Goal: Contribute content: Add original content to the website for others to see

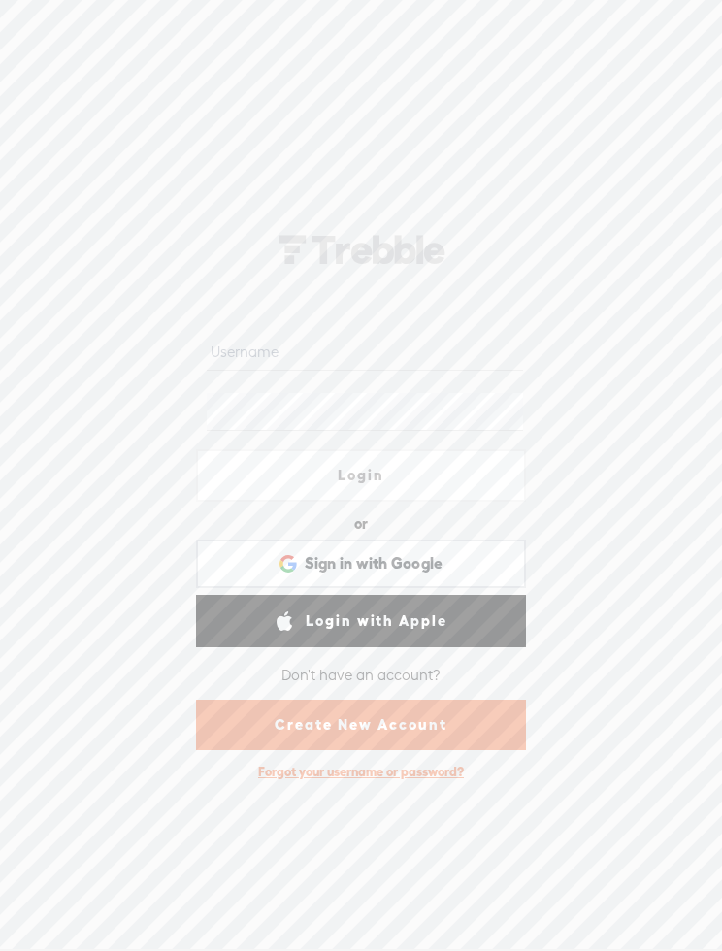
click at [486, 722] on link "Create New Account" at bounding box center [361, 725] width 330 height 50
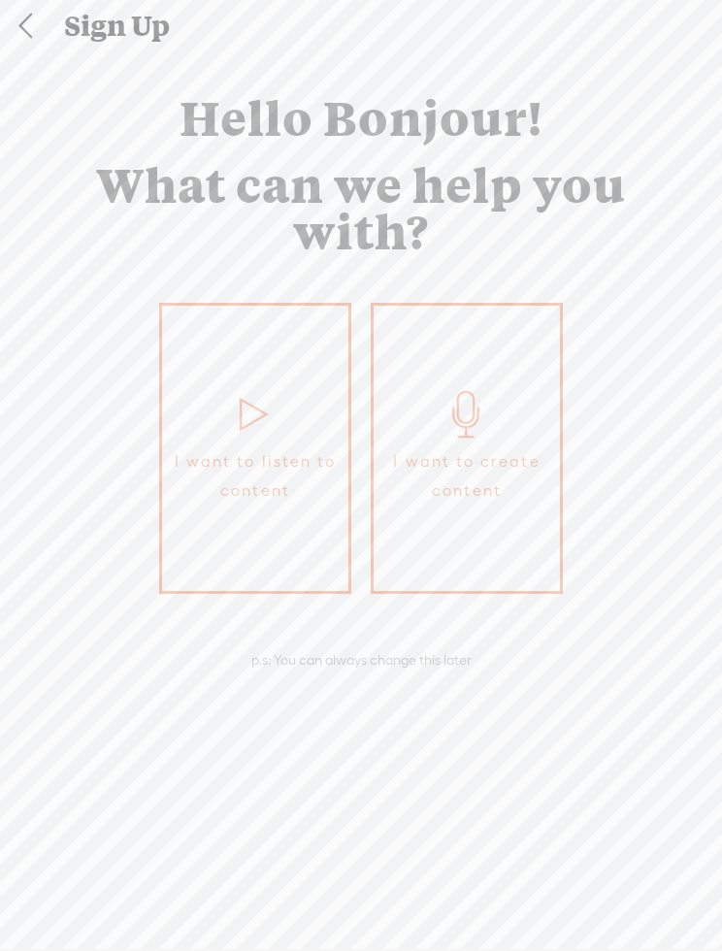
click at [507, 448] on span "I want to create content" at bounding box center [466, 477] width 167 height 58
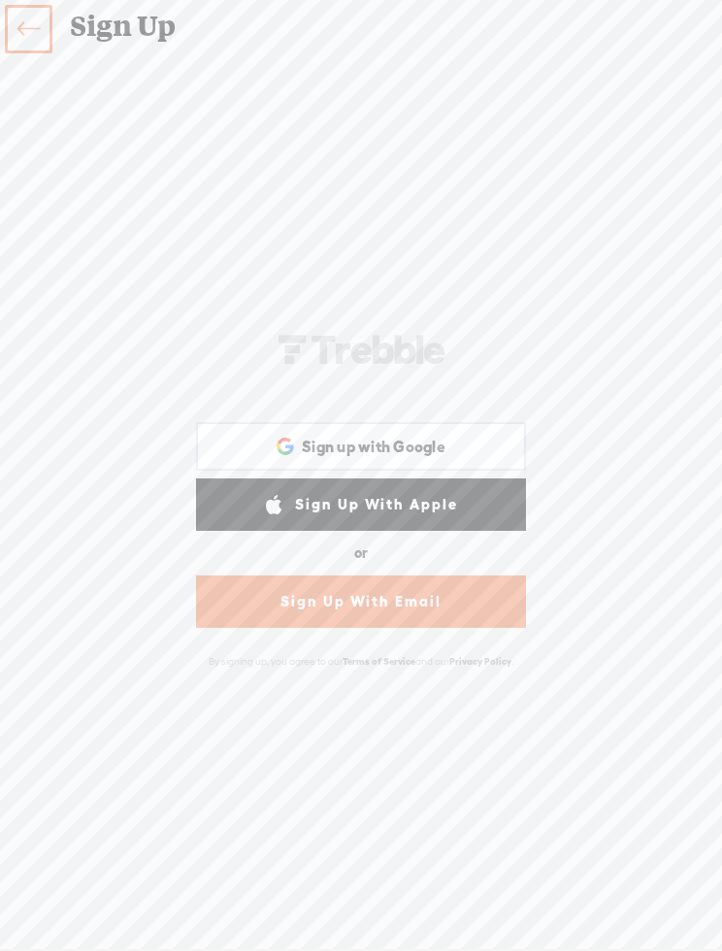
click at [477, 613] on link "Sign Up With Email" at bounding box center [361, 602] width 330 height 52
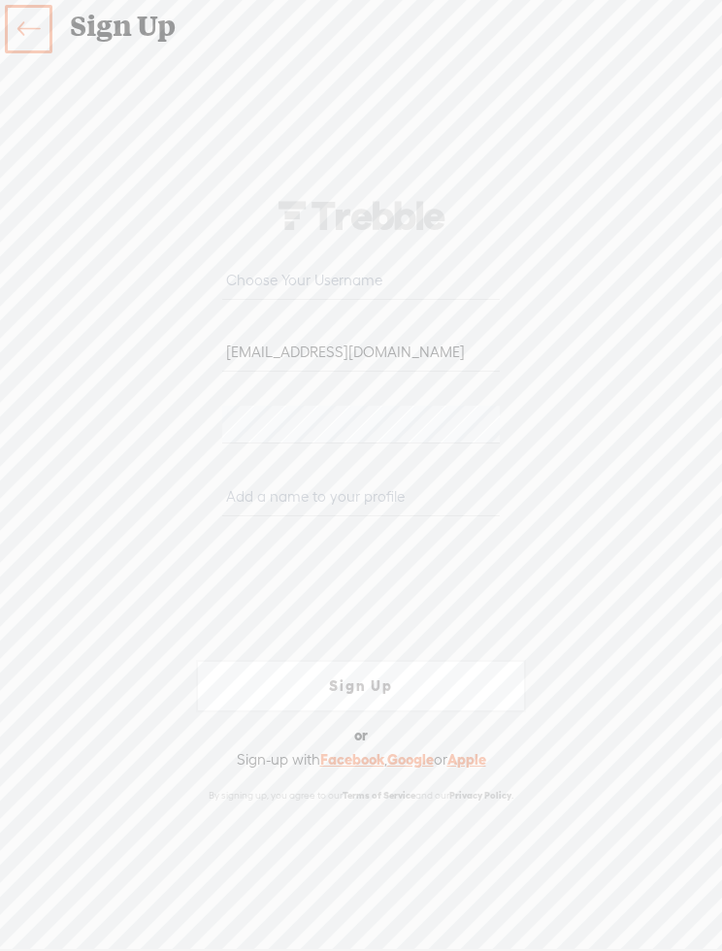
type input "[EMAIL_ADDRESS][DOMAIN_NAME]"
click at [481, 282] on input "text" at bounding box center [360, 281] width 277 height 38
type input "h"
type input "hamlettastudios"
click at [401, 498] on input "text" at bounding box center [360, 497] width 277 height 38
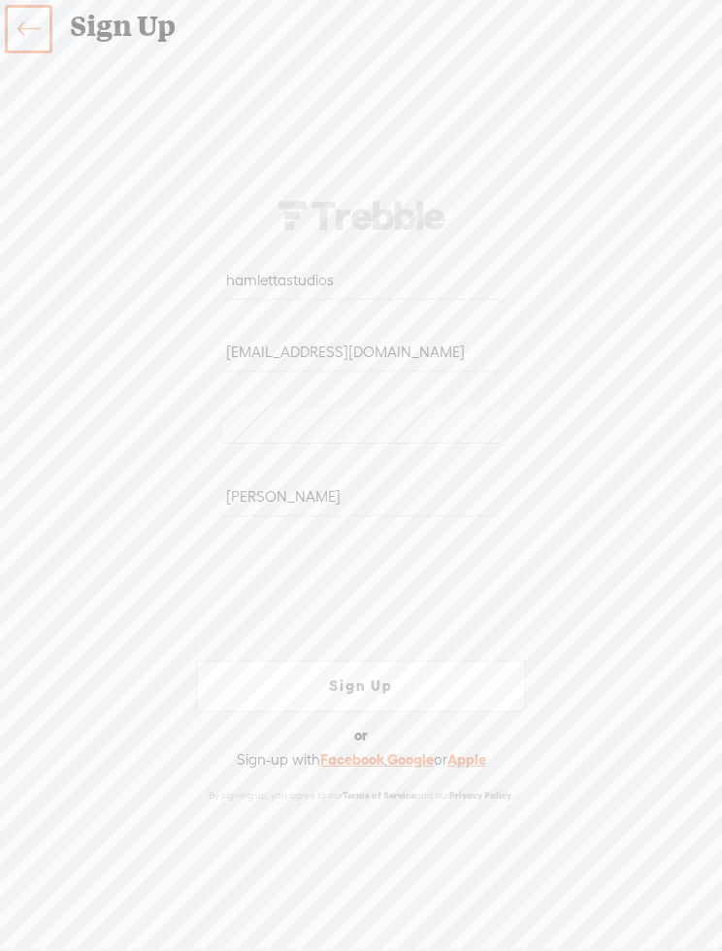
type input "[PERSON_NAME]"
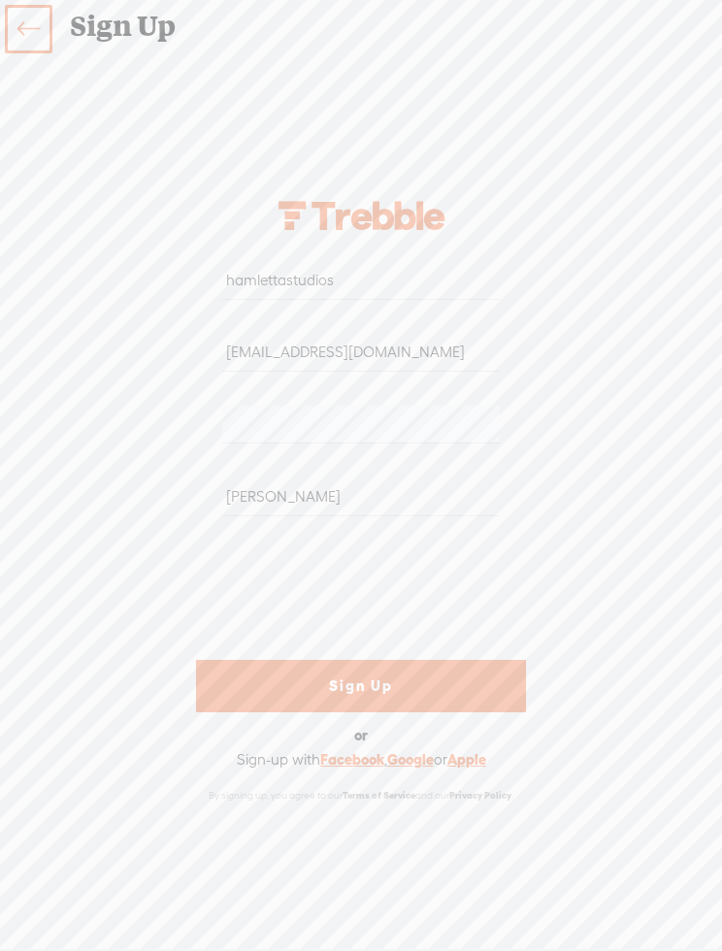
click at [466, 683] on link "Sign Up" at bounding box center [361, 686] width 330 height 52
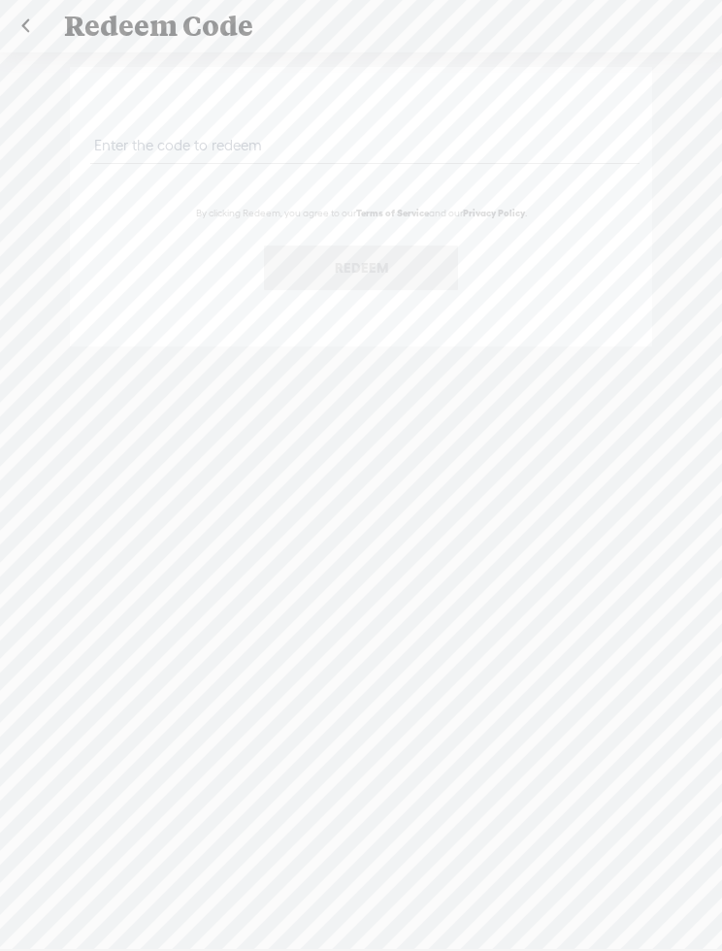
click at [473, 156] on input "text" at bounding box center [364, 145] width 548 height 38
click at [180, 142] on input "text" at bounding box center [364, 145] width 548 height 38
paste input "GDWF-KYAD-2HZR-WDXH-0823"
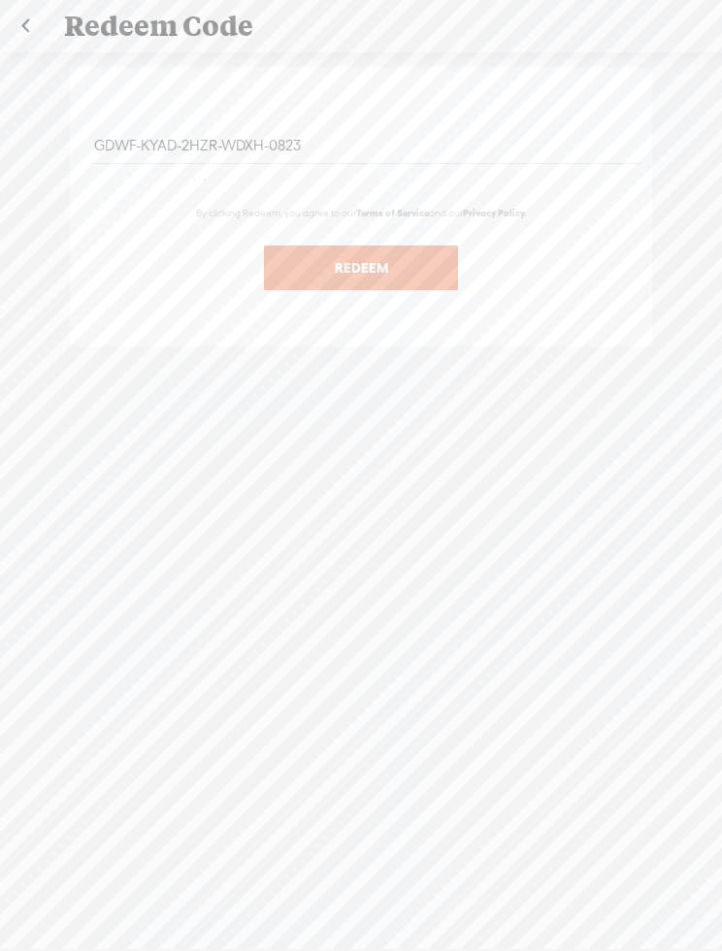
type input "GDWF-KYAD-2HZR-WDXH-0823"
click at [408, 274] on button "Redeem" at bounding box center [361, 268] width 194 height 45
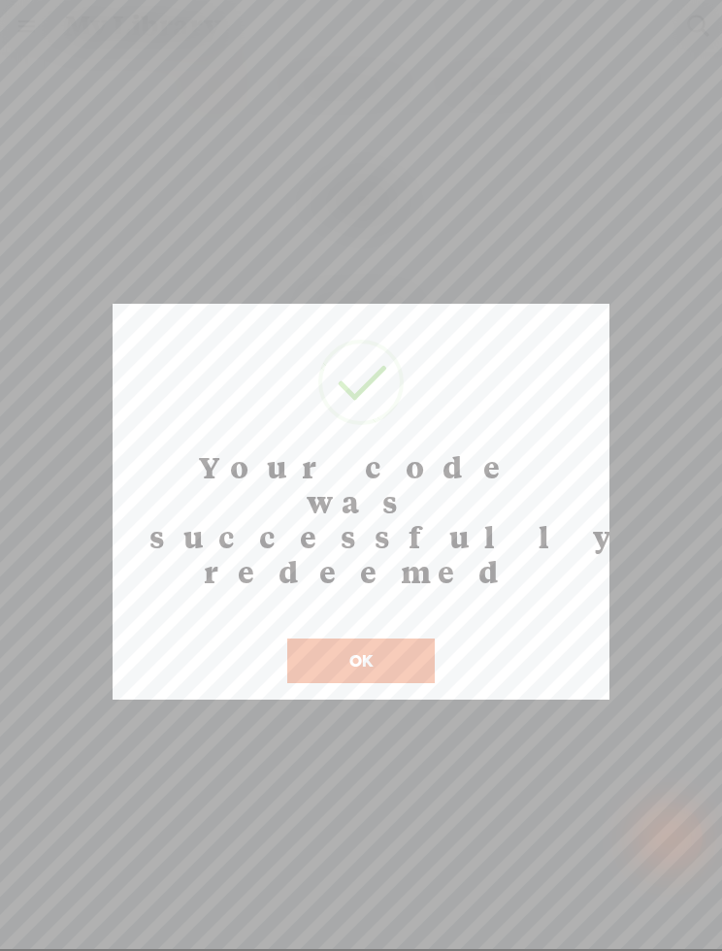
click at [386, 639] on button "OK" at bounding box center [361, 661] width 148 height 45
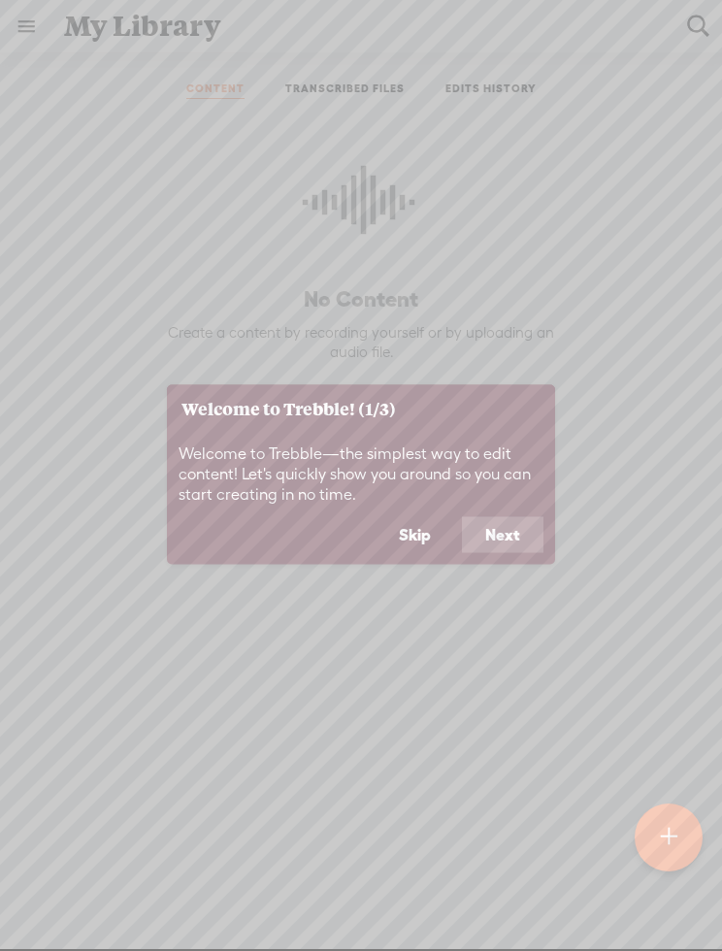
click at [518, 540] on button "Next" at bounding box center [503, 534] width 82 height 37
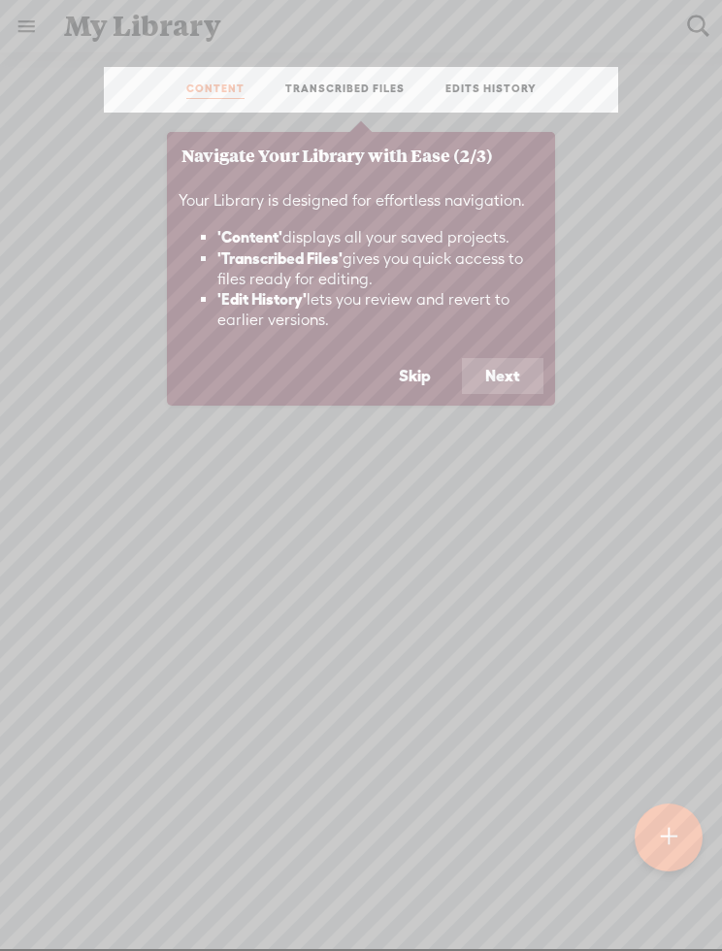
click at [524, 367] on button "Next" at bounding box center [503, 376] width 82 height 37
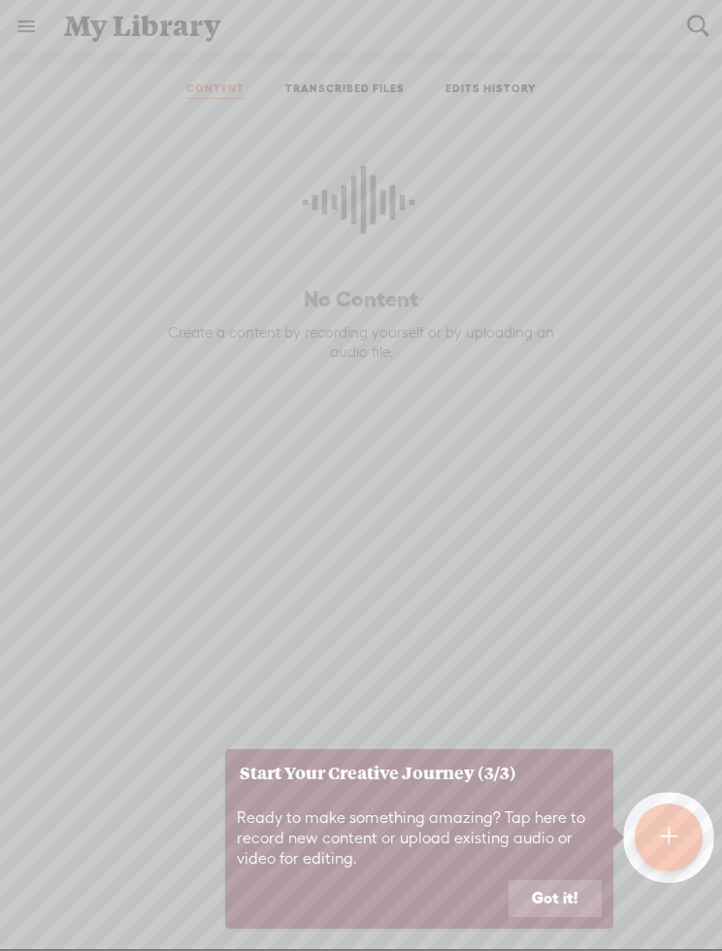
click at [572, 898] on button "Got it!" at bounding box center [555, 898] width 93 height 37
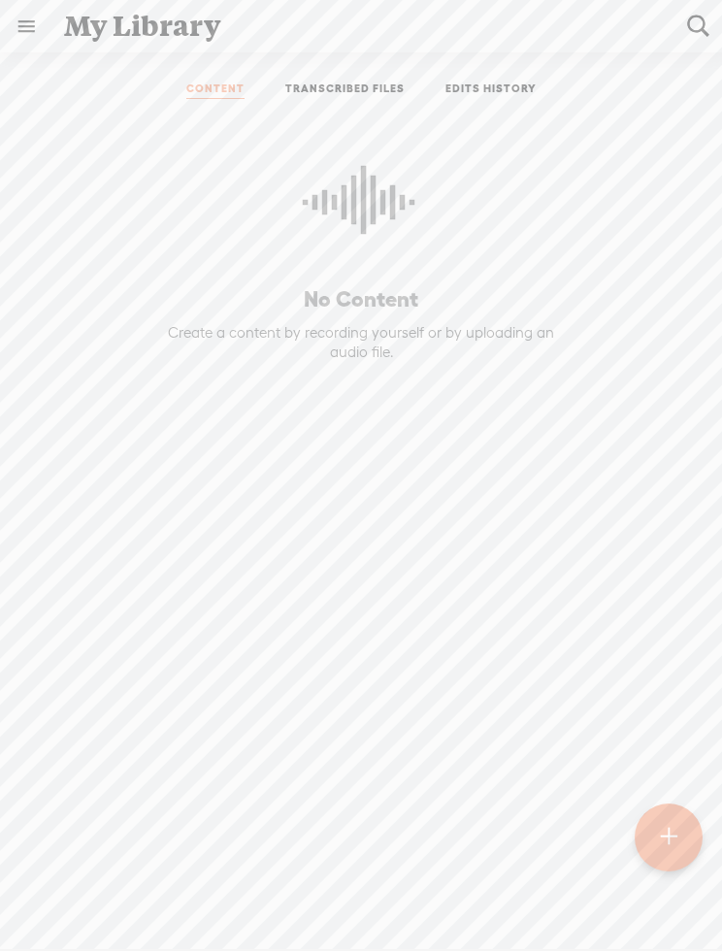
click at [16, 13] on link at bounding box center [26, 26] width 50 height 50
click at [117, 506] on div "MY LIBRARY" at bounding box center [124, 495] width 219 height 44
click at [124, 525] on div "hamlettastudios HOME MY CONTENT MY CHANNEL MY LIBRARY MY JOURNEYS MY SUBSCRIPTI…" at bounding box center [124, 474] width 249 height 949
click at [506, 454] on body "You have 30 minutes of transcription remaining. Upgrade to increase your limit …" at bounding box center [361, 474] width 722 height 949
click at [673, 874] on div "No Content Create a content by recording yourself or by uploading an audio file." at bounding box center [361, 495] width 693 height 762
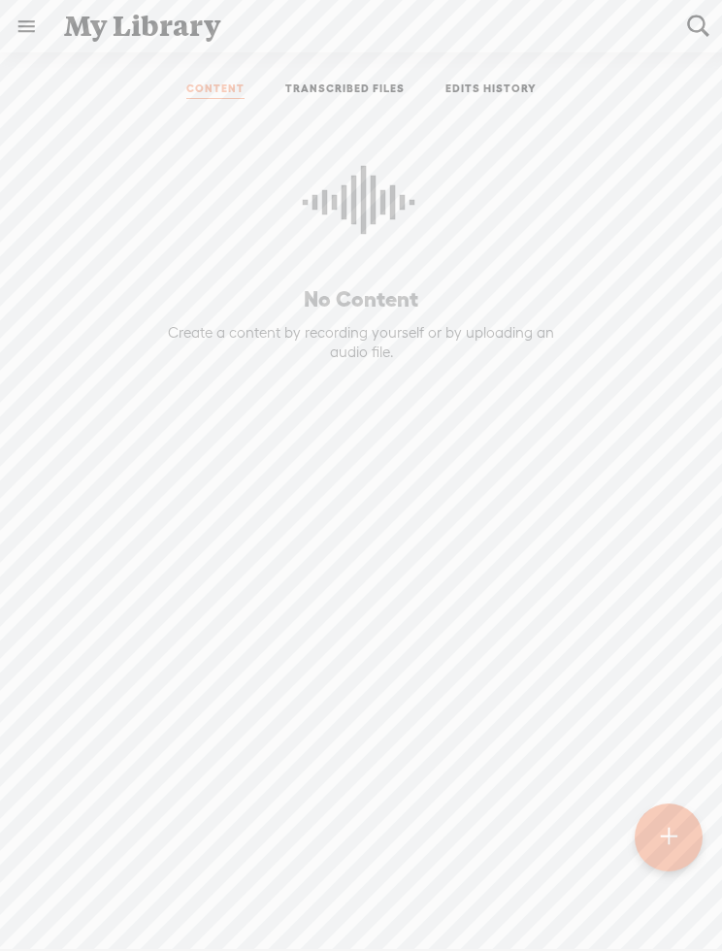
click at [665, 846] on t at bounding box center [668, 837] width 17 height 45
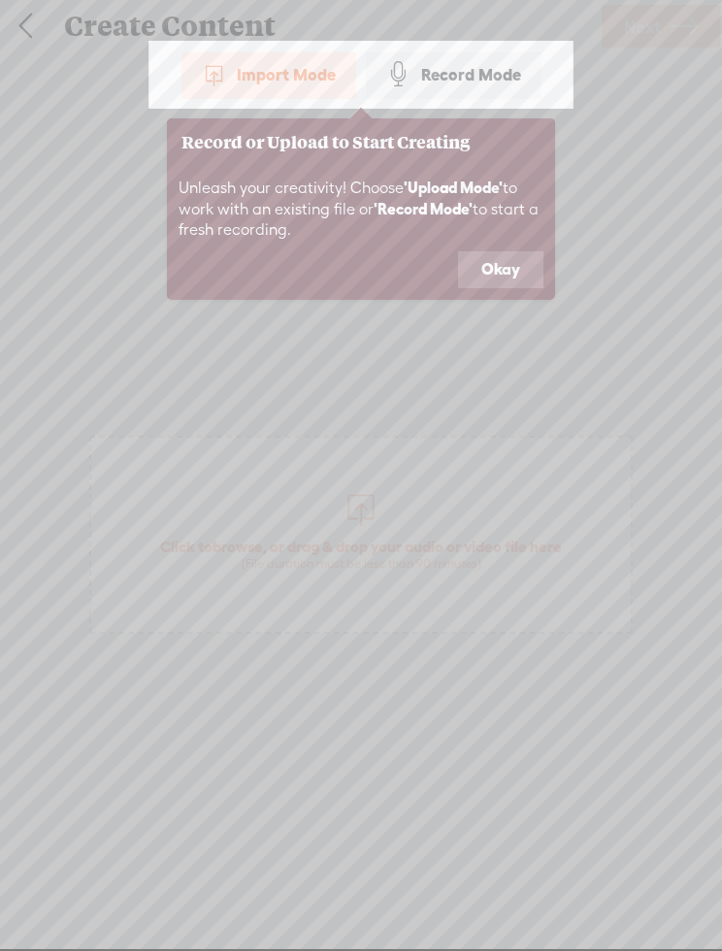
click at [499, 268] on button "Okay" at bounding box center [500, 269] width 85 height 37
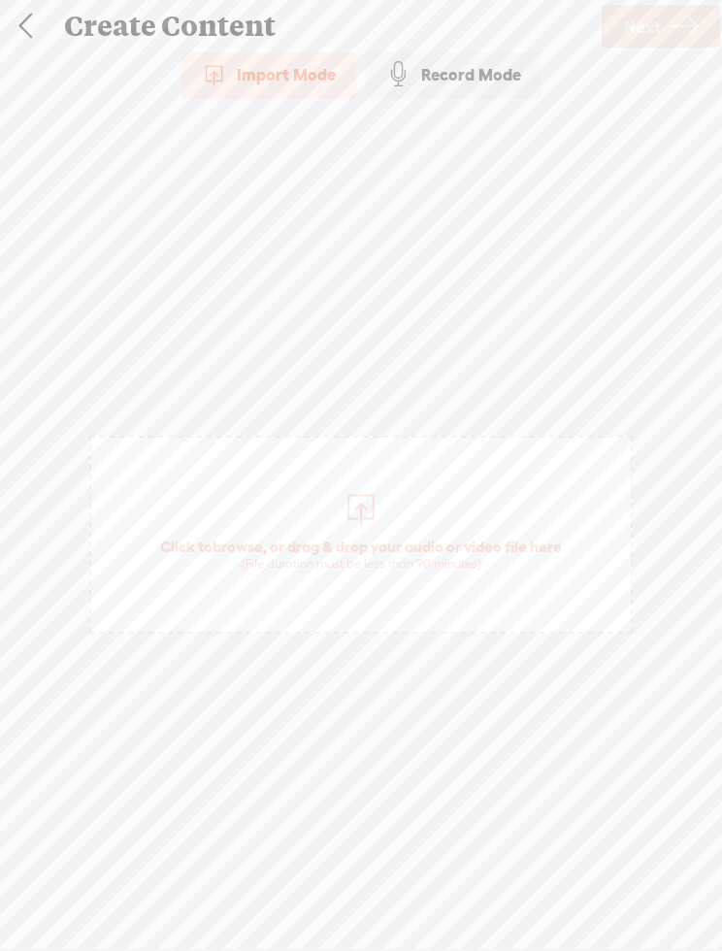
click at [304, 47] on div "Create Content" at bounding box center [324, 26] width 548 height 50
click at [274, 87] on div "Import Mode" at bounding box center [269, 74] width 175 height 49
click at [298, 74] on div "Import Mode" at bounding box center [269, 74] width 175 height 49
click at [374, 508] on div at bounding box center [361, 507] width 39 height 39
click at [370, 541] on span "Click to browse , or drag & drop your audio or video file here (File duration m…" at bounding box center [360, 554] width 421 height 55
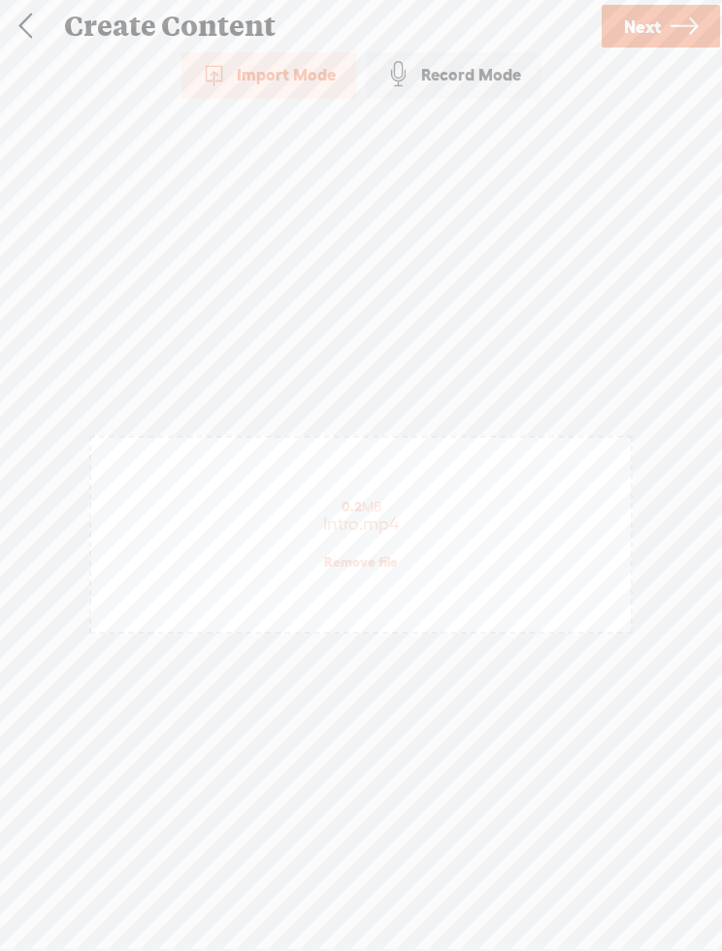
click at [680, 25] on icon at bounding box center [684, 27] width 27 height 50
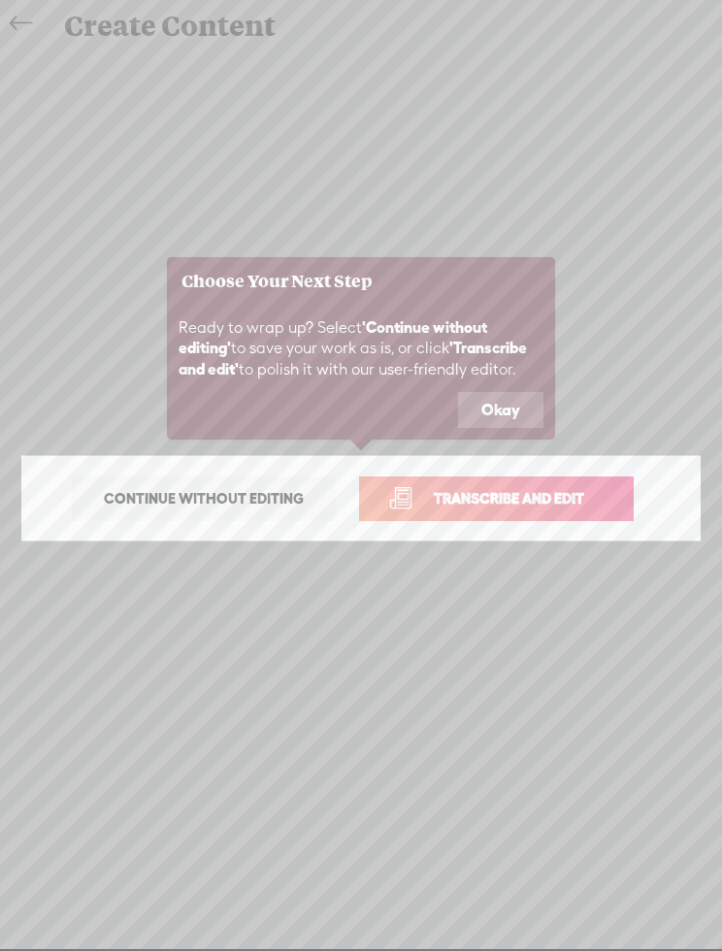
click at [588, 499] on span "Transcribe and edit" at bounding box center [509, 498] width 191 height 22
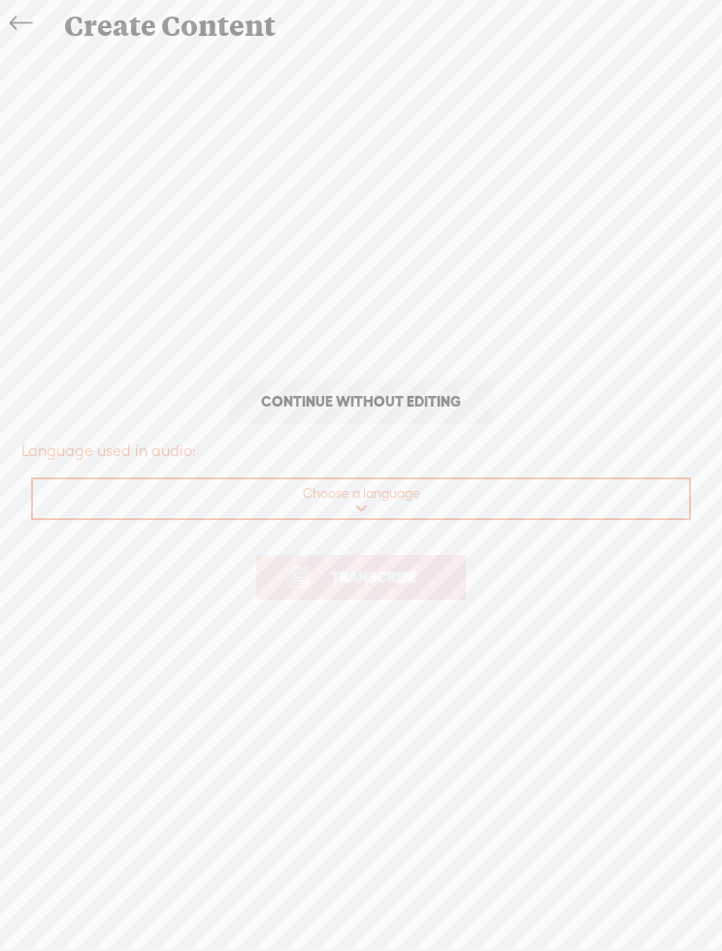
click at [469, 505] on select "Choose a language Afrikaans Albanian Amharic Arabic, Gulf Arabic, Modern Standa…" at bounding box center [362, 500] width 658 height 40
select select "en-US"
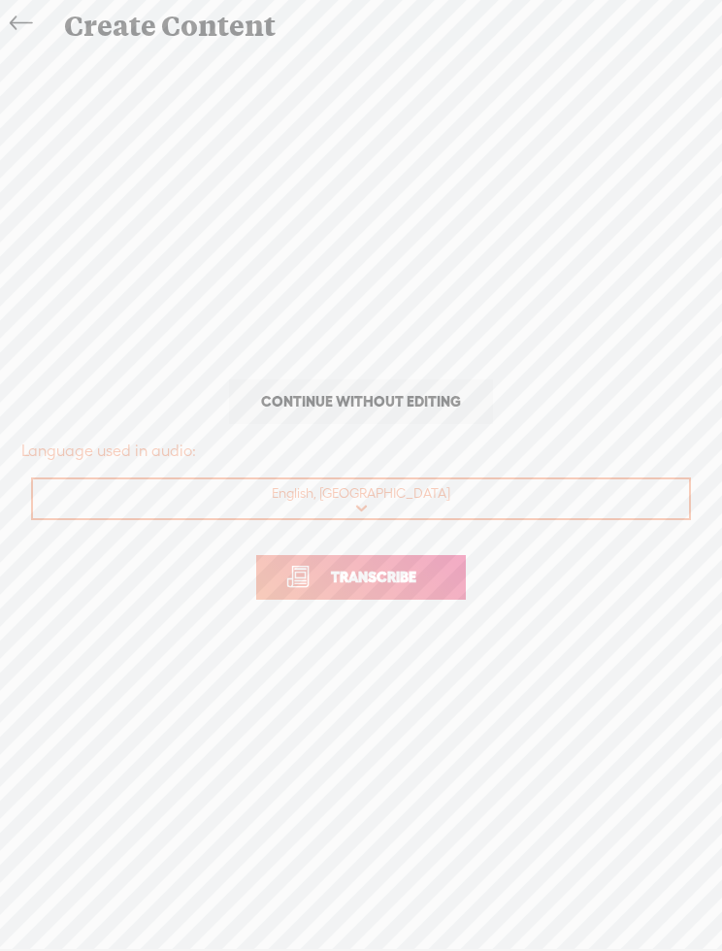
click at [423, 579] on span "Transcribe" at bounding box center [374, 577] width 126 height 22
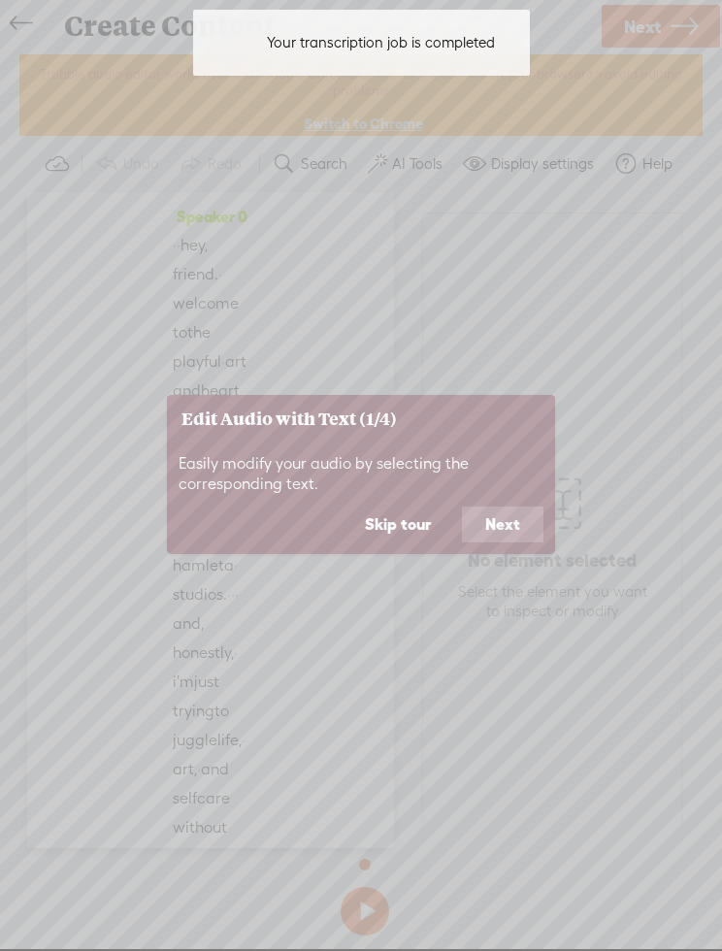
click at [502, 527] on button "Next" at bounding box center [503, 525] width 82 height 37
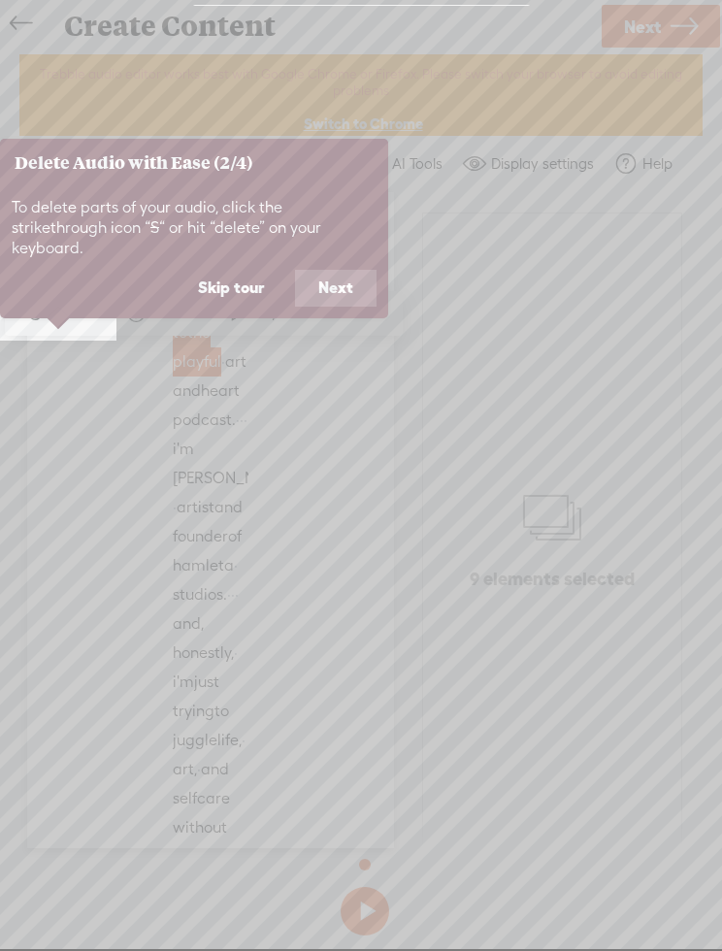
click at [349, 270] on button "Next" at bounding box center [336, 288] width 82 height 37
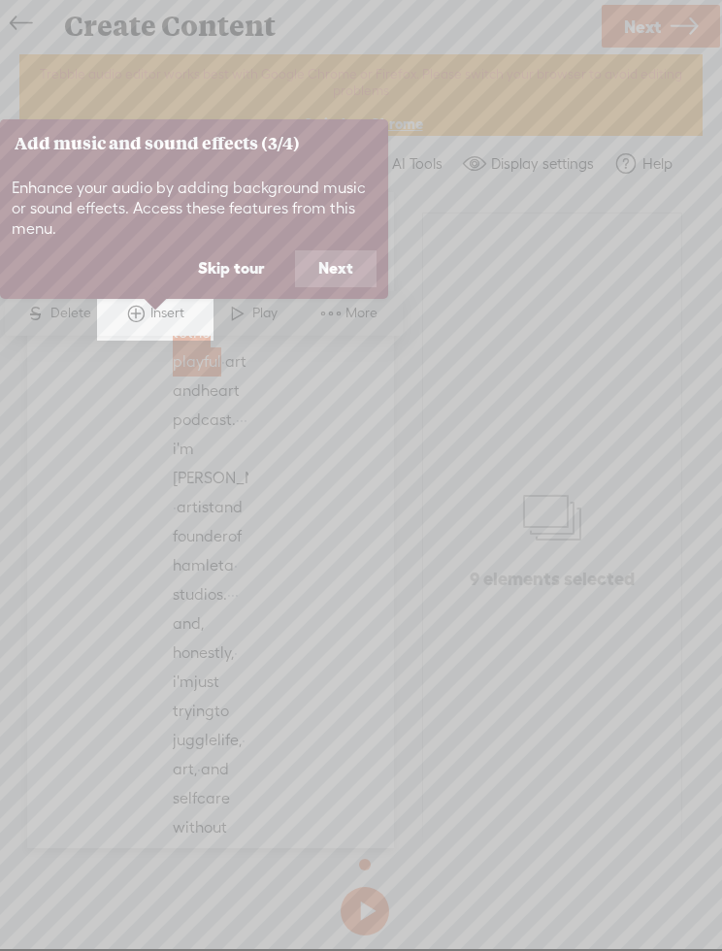
click at [351, 259] on button "Next" at bounding box center [336, 268] width 82 height 37
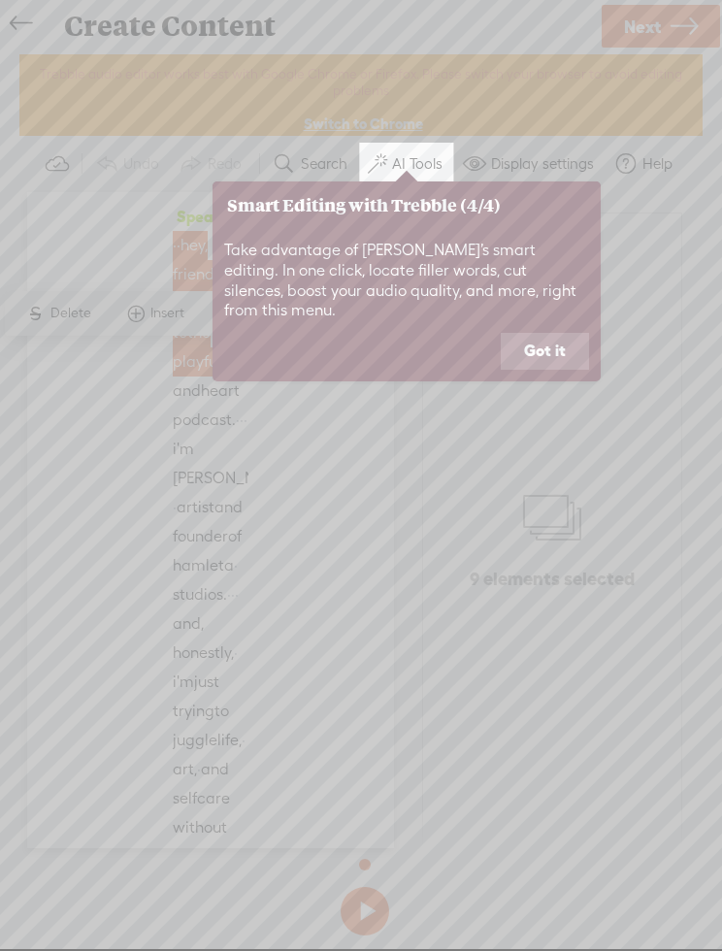
click at [555, 333] on button "Got it" at bounding box center [545, 351] width 88 height 37
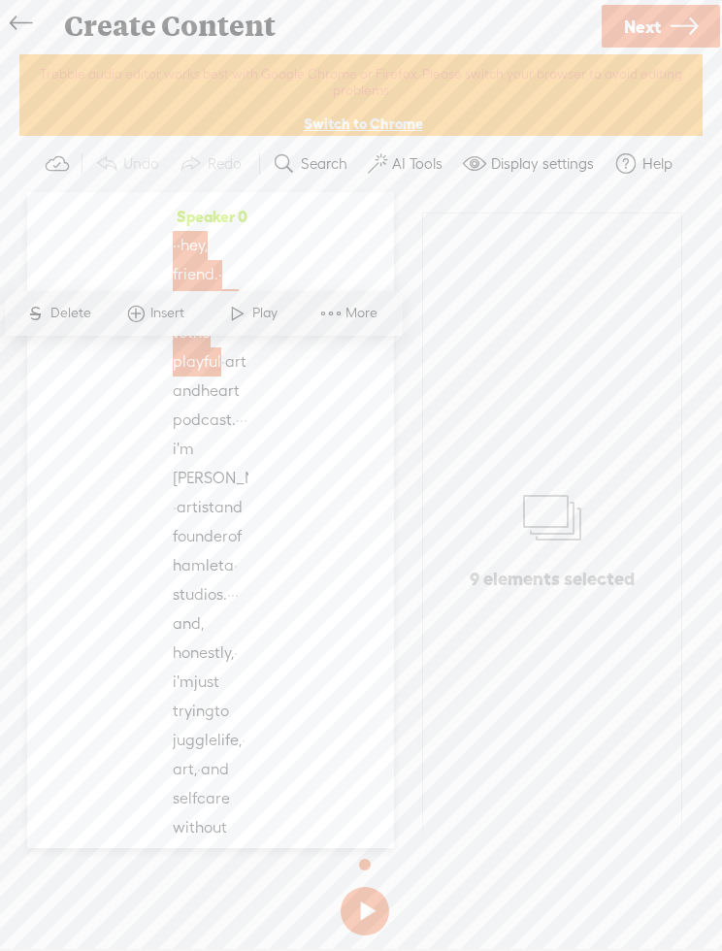
click at [417, 166] on label "AI Tools" at bounding box center [417, 163] width 50 height 19
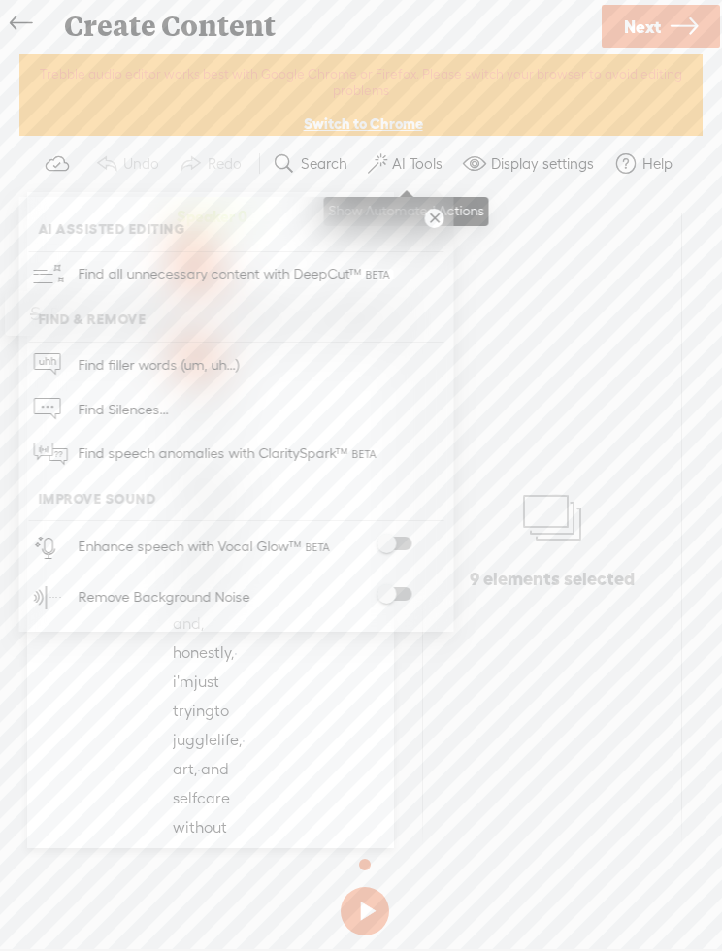
click at [389, 265] on span "Find all unnecessary content with DeepCut™" at bounding box center [235, 274] width 329 height 46
